Goal: Task Accomplishment & Management: Use online tool/utility

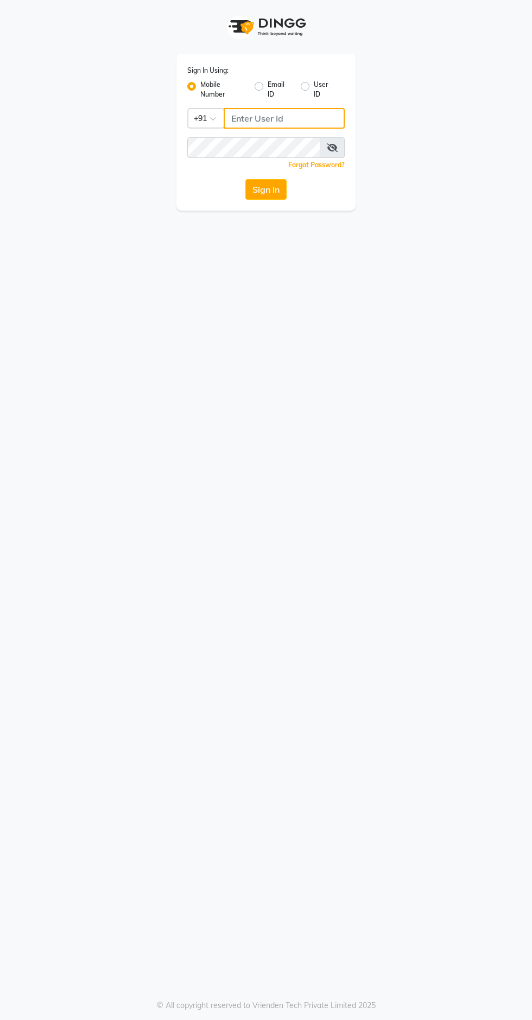
click at [255, 118] on input "Username" at bounding box center [284, 118] width 121 height 21
click at [268, 88] on label "Email ID" at bounding box center [280, 90] width 24 height 20
click at [268, 87] on input "Email ID" at bounding box center [271, 83] width 7 height 7
radio input "true"
click at [200, 86] on label "Mobile Number" at bounding box center [223, 90] width 46 height 20
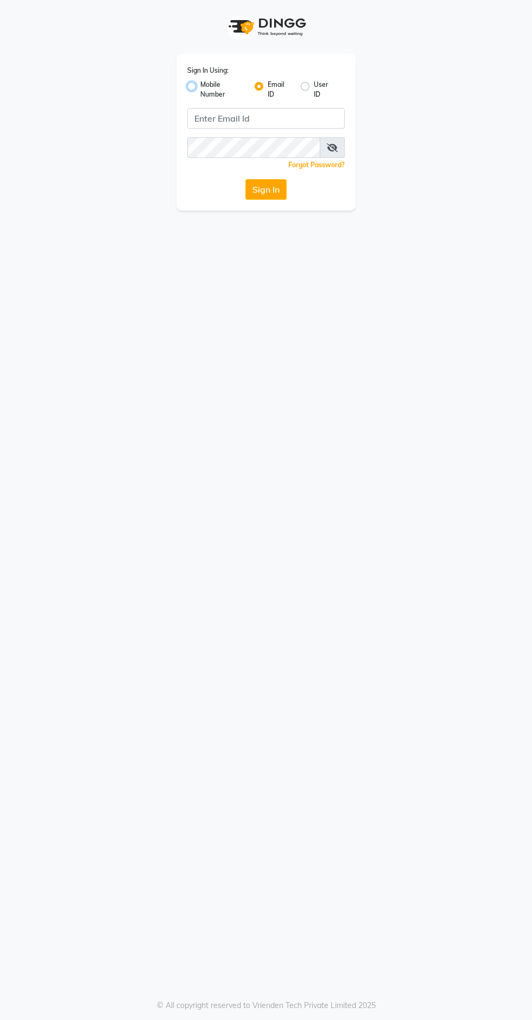
click at [200, 86] on input "Mobile Number" at bounding box center [203, 83] width 7 height 7
radio input "true"
radio input "false"
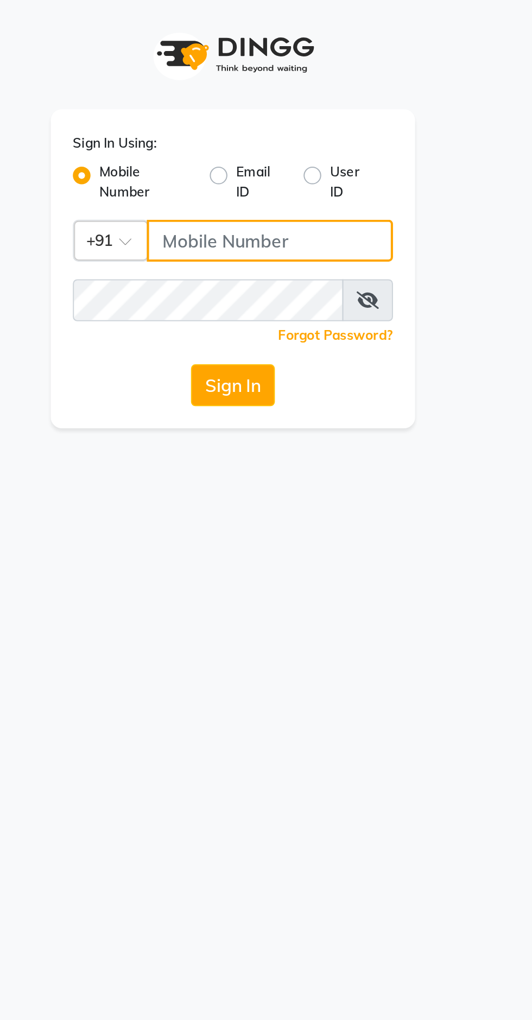
click at [279, 116] on input "Username" at bounding box center [284, 118] width 121 height 21
click at [275, 117] on input "97" at bounding box center [284, 118] width 121 height 21
type input "9762921777"
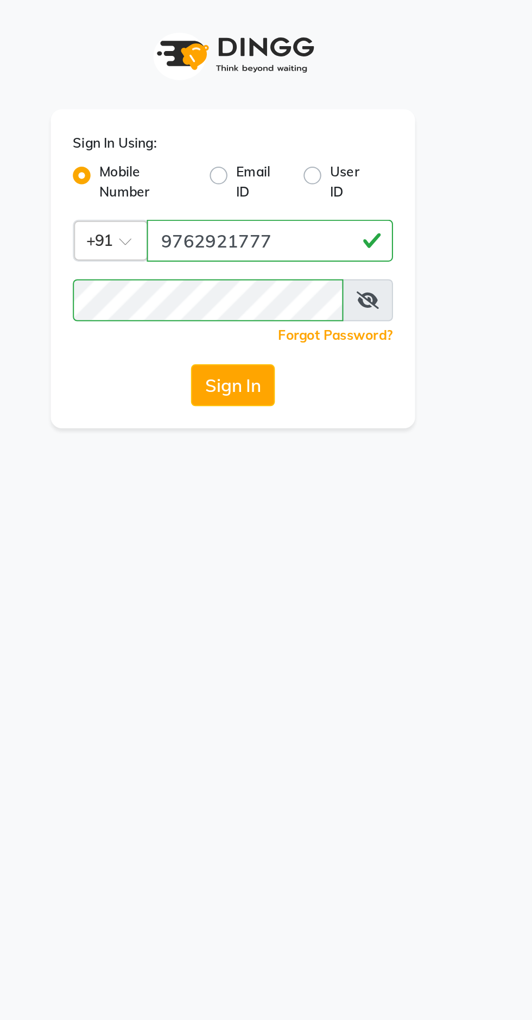
click at [266, 194] on button "Sign In" at bounding box center [265, 189] width 41 height 21
